Goal: Transaction & Acquisition: Purchase product/service

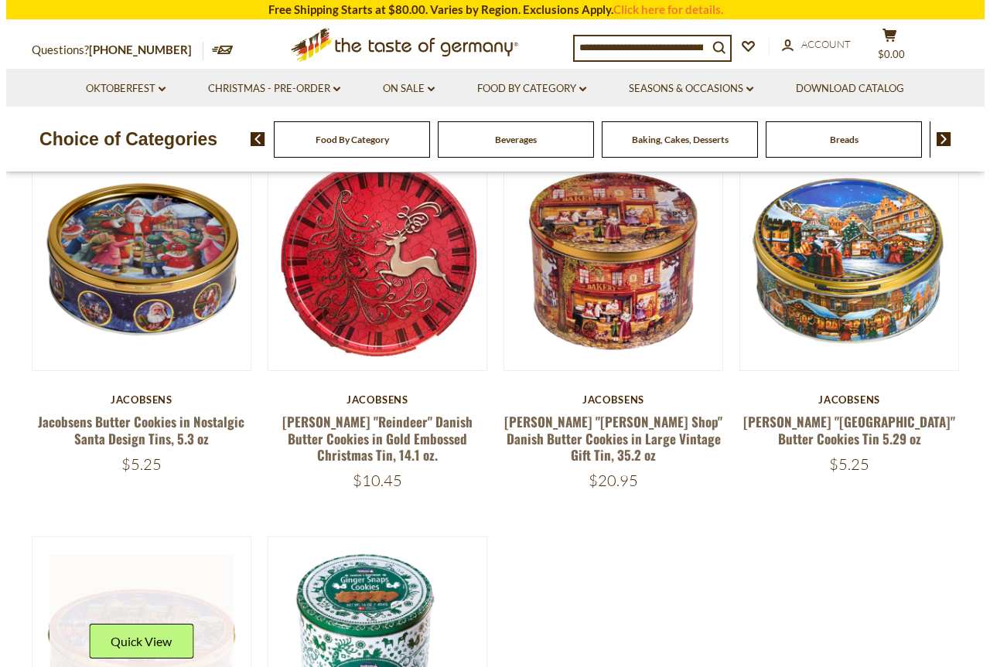
scroll to position [155, 0]
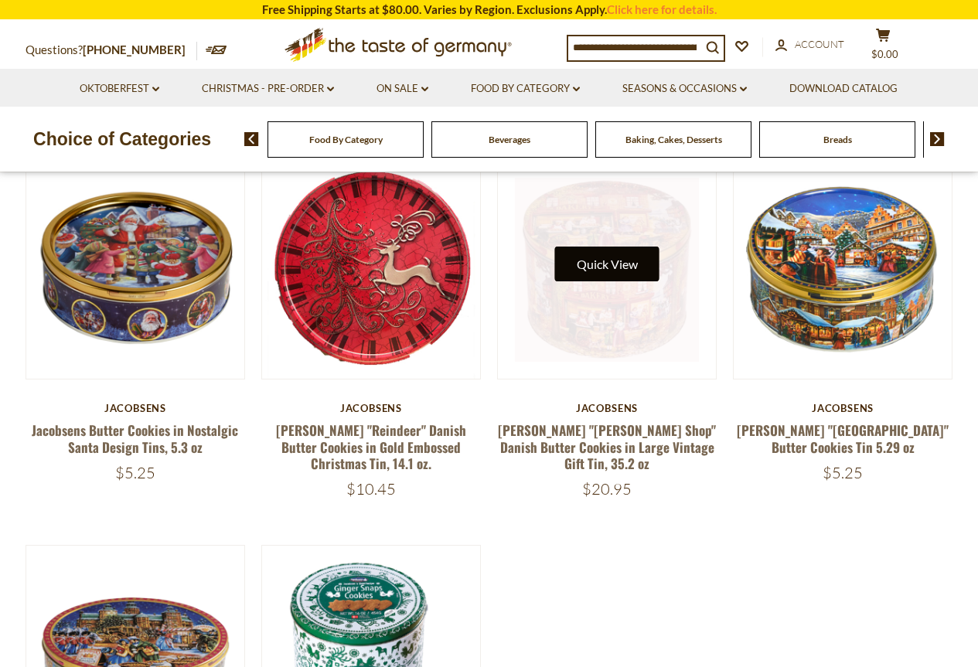
click at [629, 272] on button "Quick View" at bounding box center [607, 264] width 104 height 35
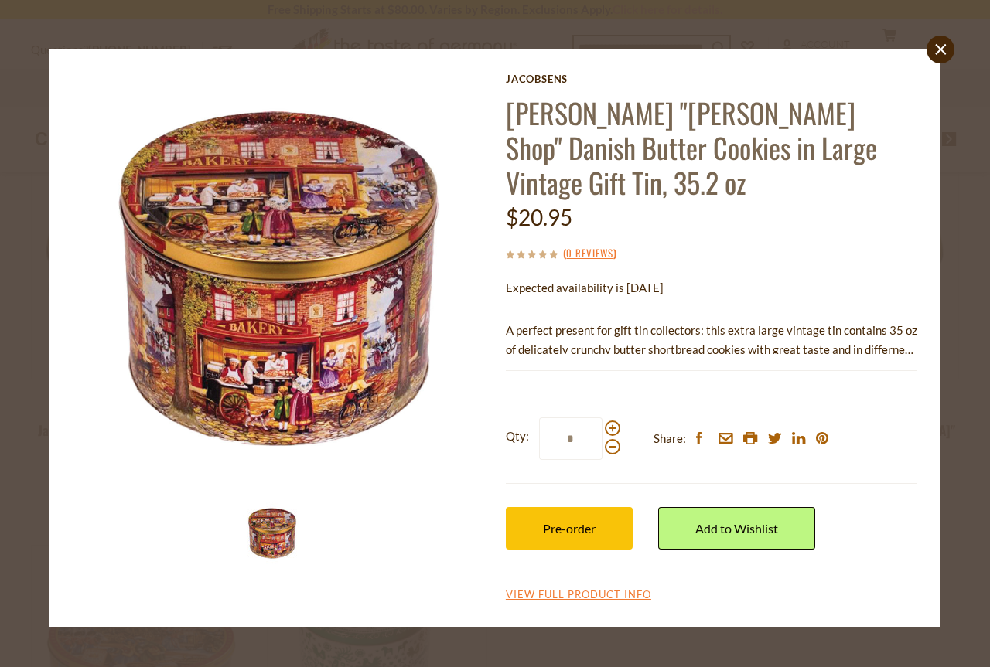
click at [869, 321] on p "A perfect present for gift tin collectors: this extra large vintage tin contain…" at bounding box center [711, 340] width 411 height 39
click at [919, 312] on div "Jacobsens [PERSON_NAME] "[PERSON_NAME] Shop" Danish Butter Cookies in Large Vin…" at bounding box center [494, 338] width 867 height 531
click at [601, 588] on link "View Full Product Info" at bounding box center [578, 595] width 145 height 14
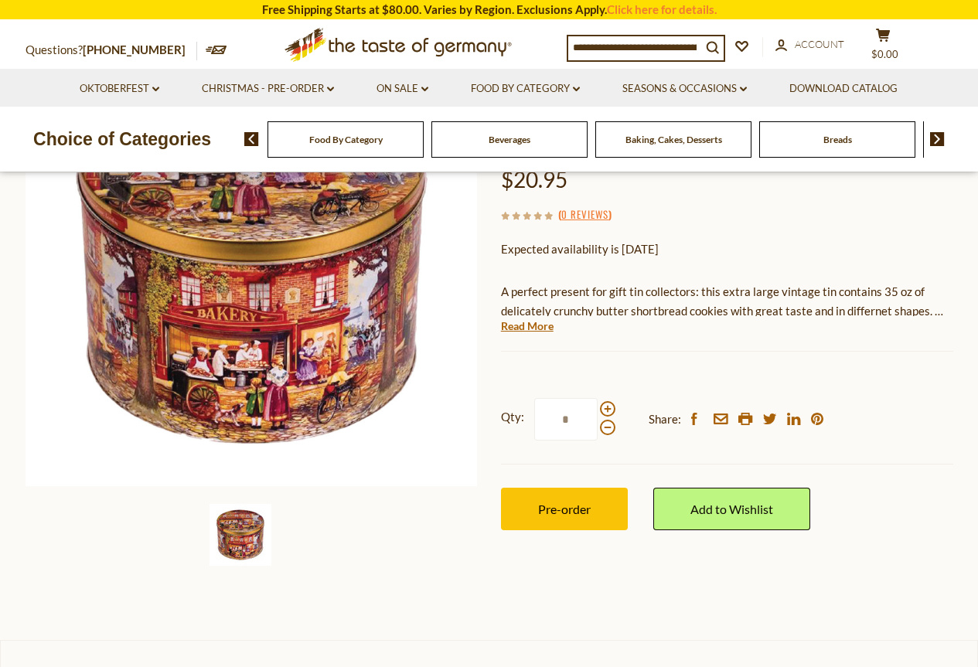
scroll to position [155, 0]
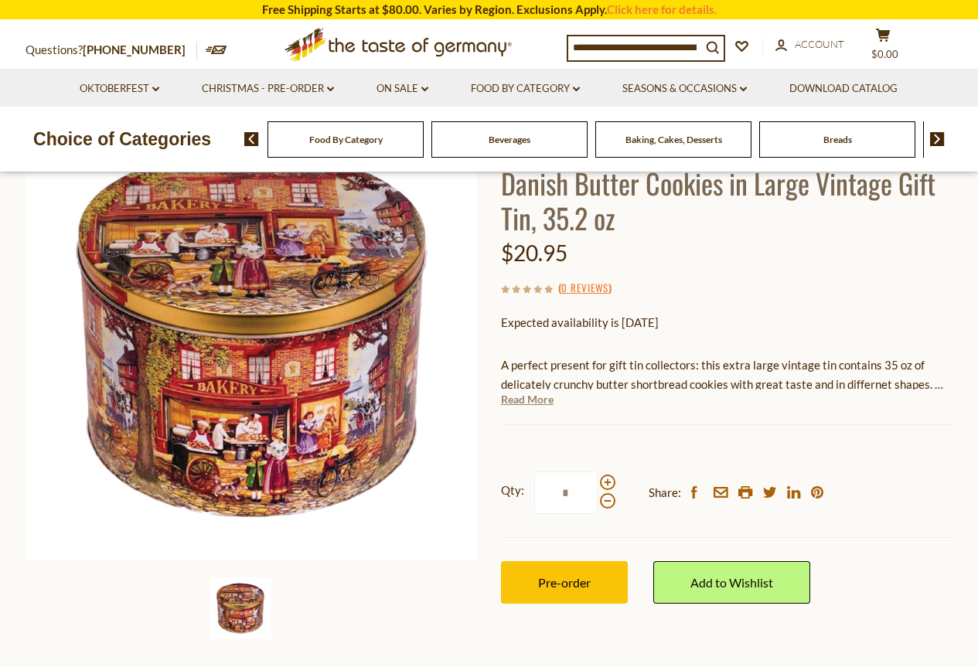
click at [520, 392] on link "Read More" at bounding box center [527, 399] width 53 height 15
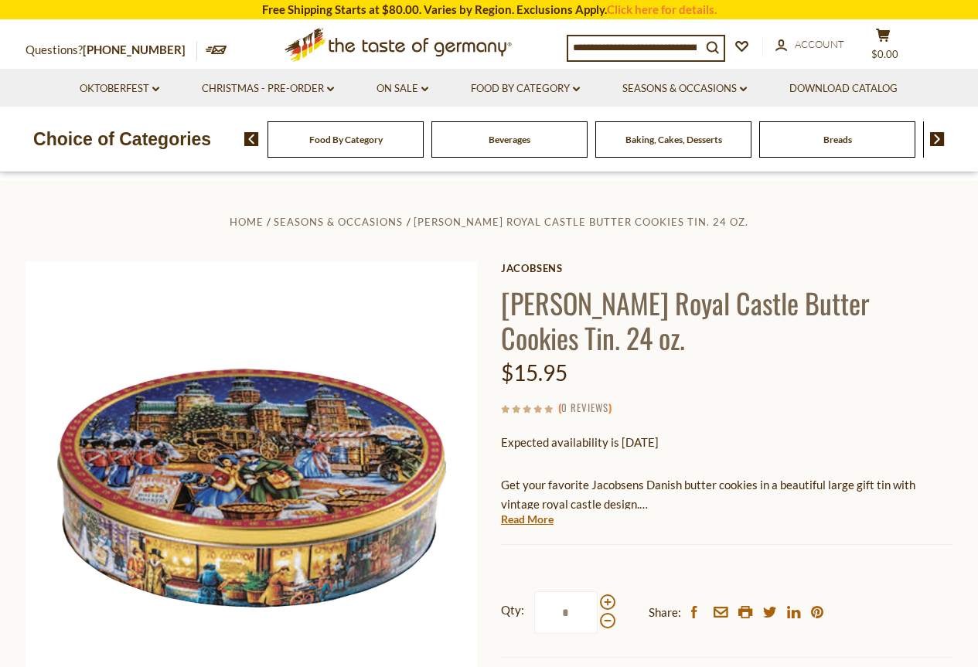
scroll to position [155, 0]
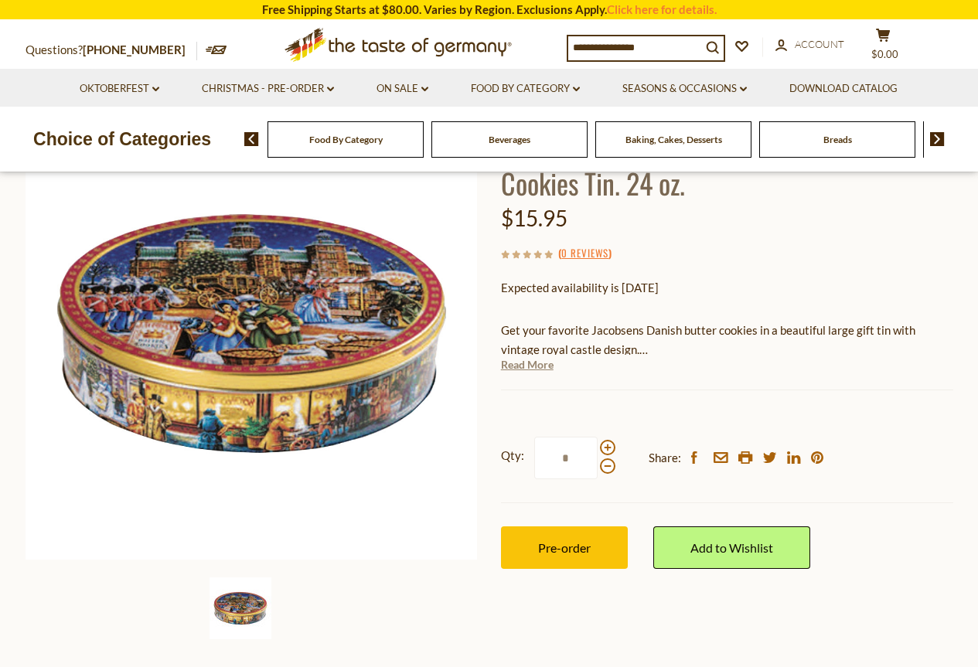
click at [537, 367] on link "Read More" at bounding box center [527, 364] width 53 height 15
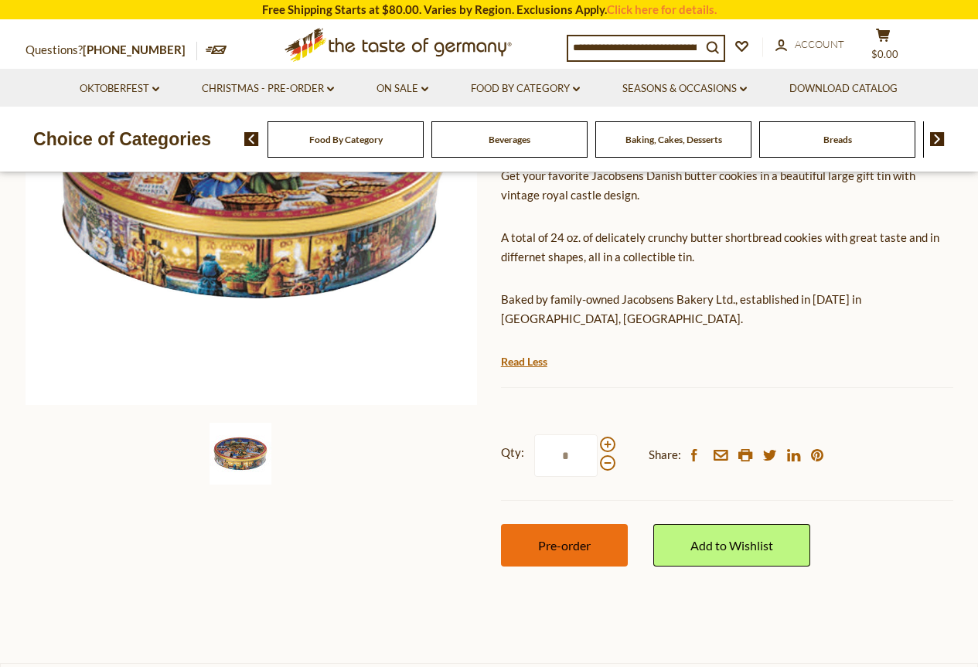
scroll to position [0, 0]
